Goal: Find specific page/section: Find specific page/section

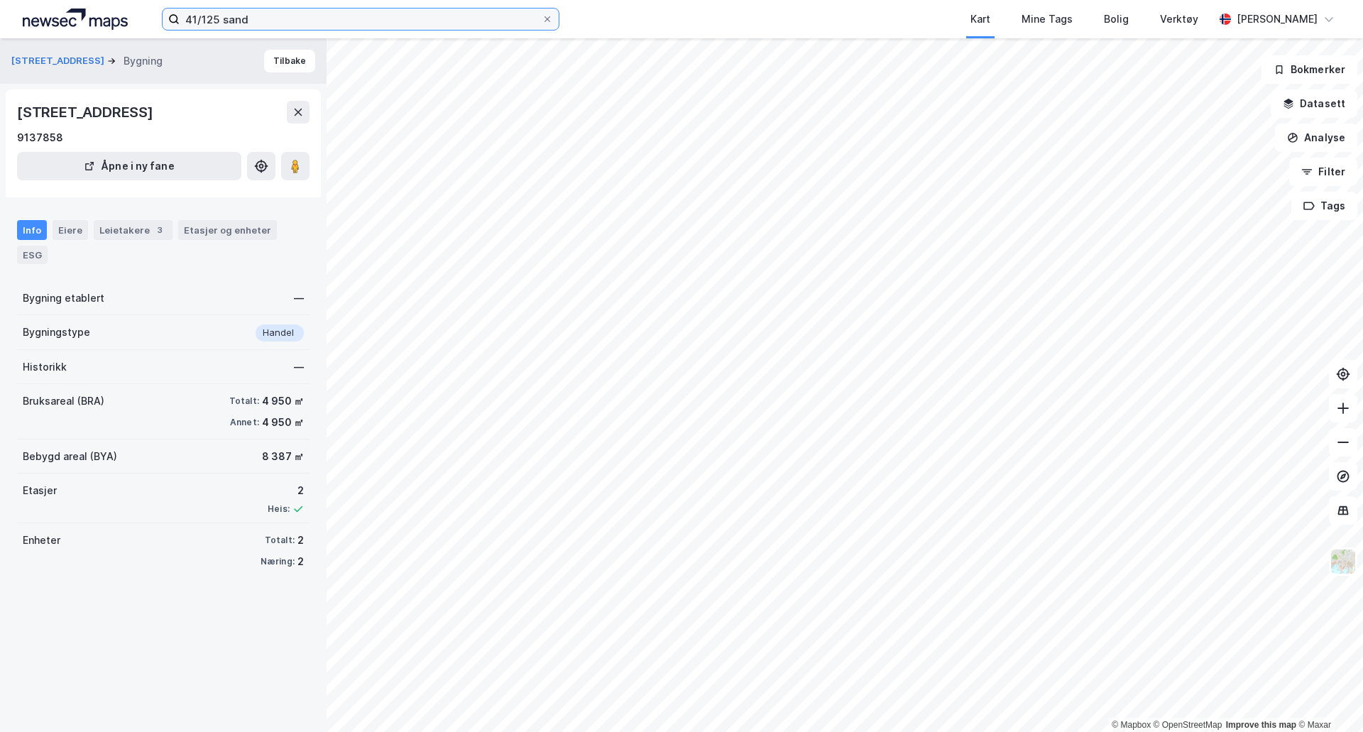
click at [339, 13] on input "41/125 sand" at bounding box center [361, 19] width 362 height 21
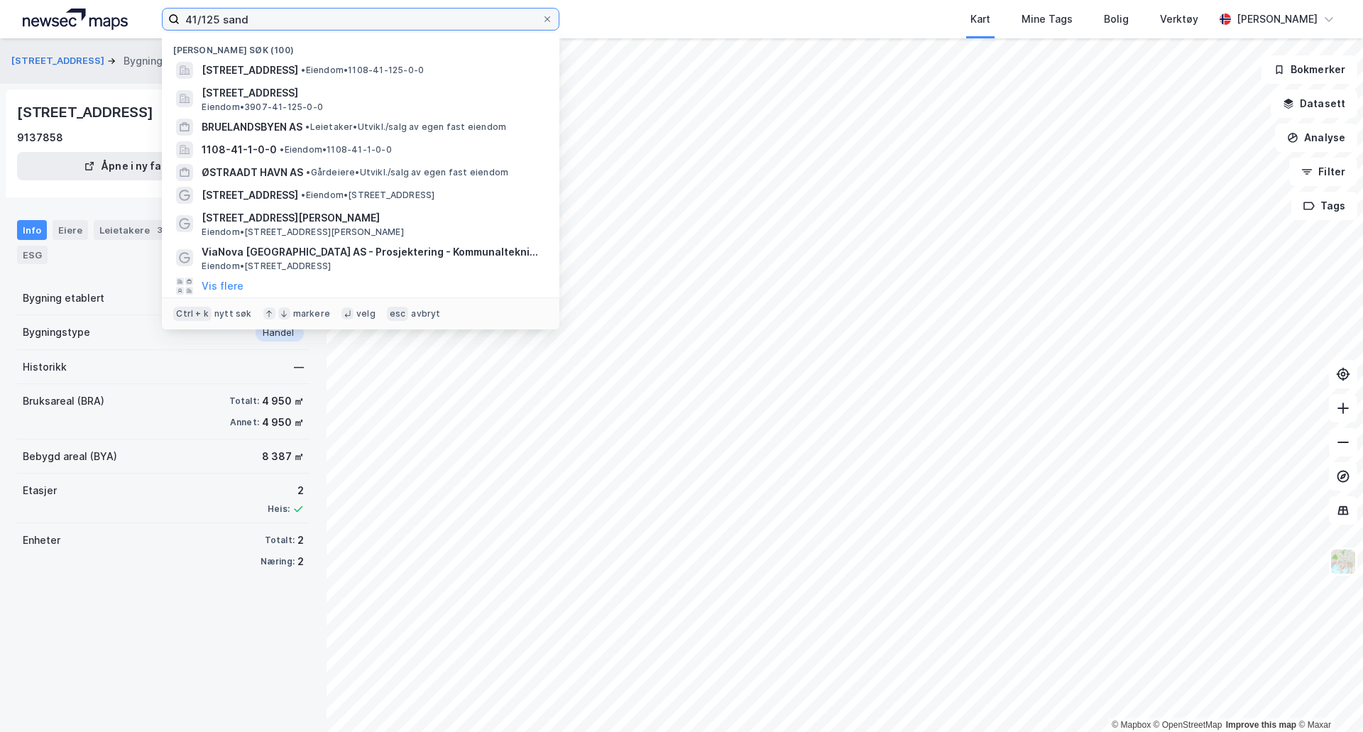
click at [339, 13] on input "41/125 sand" at bounding box center [361, 19] width 362 height 21
type input "N"
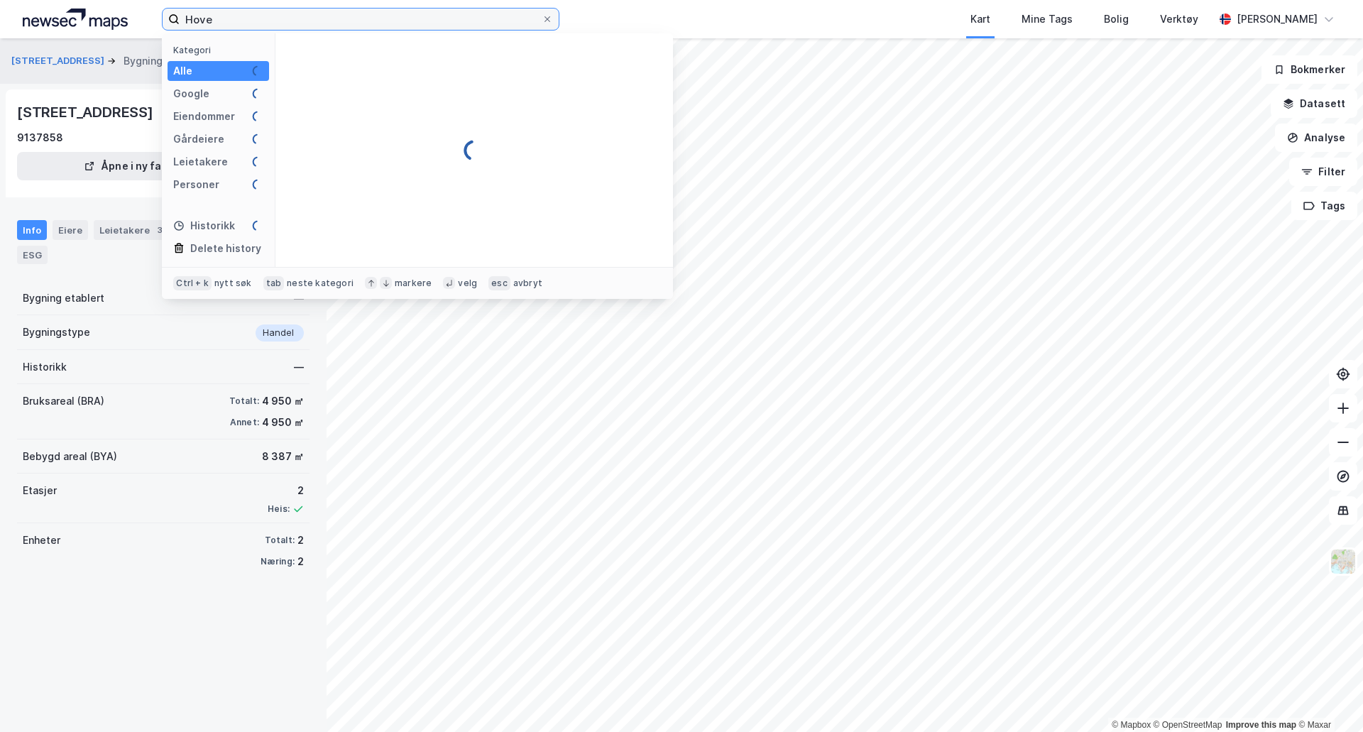
type input "Hove"
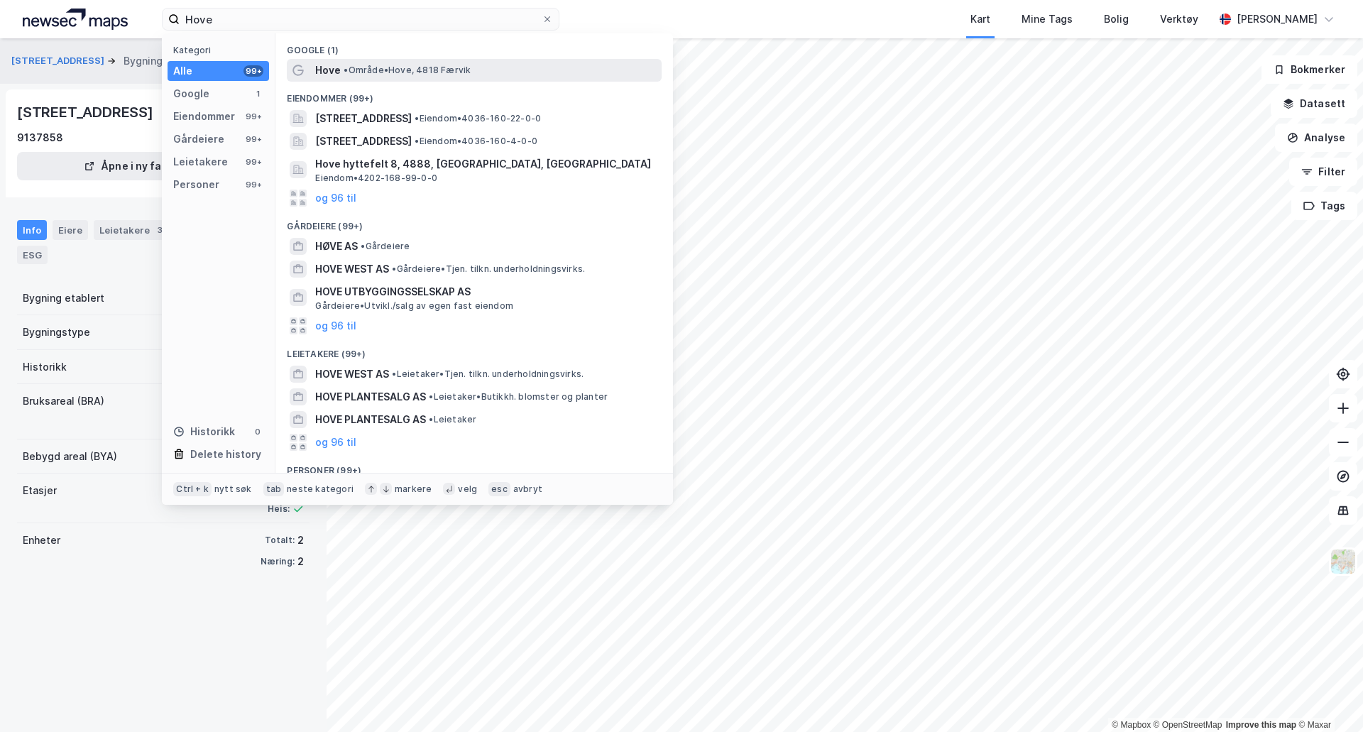
click at [555, 64] on div "Hove • Område • Hove, 4818 [GEOGRAPHIC_DATA]" at bounding box center [487, 70] width 344 height 17
